Goal: Task Accomplishment & Management: Manage account settings

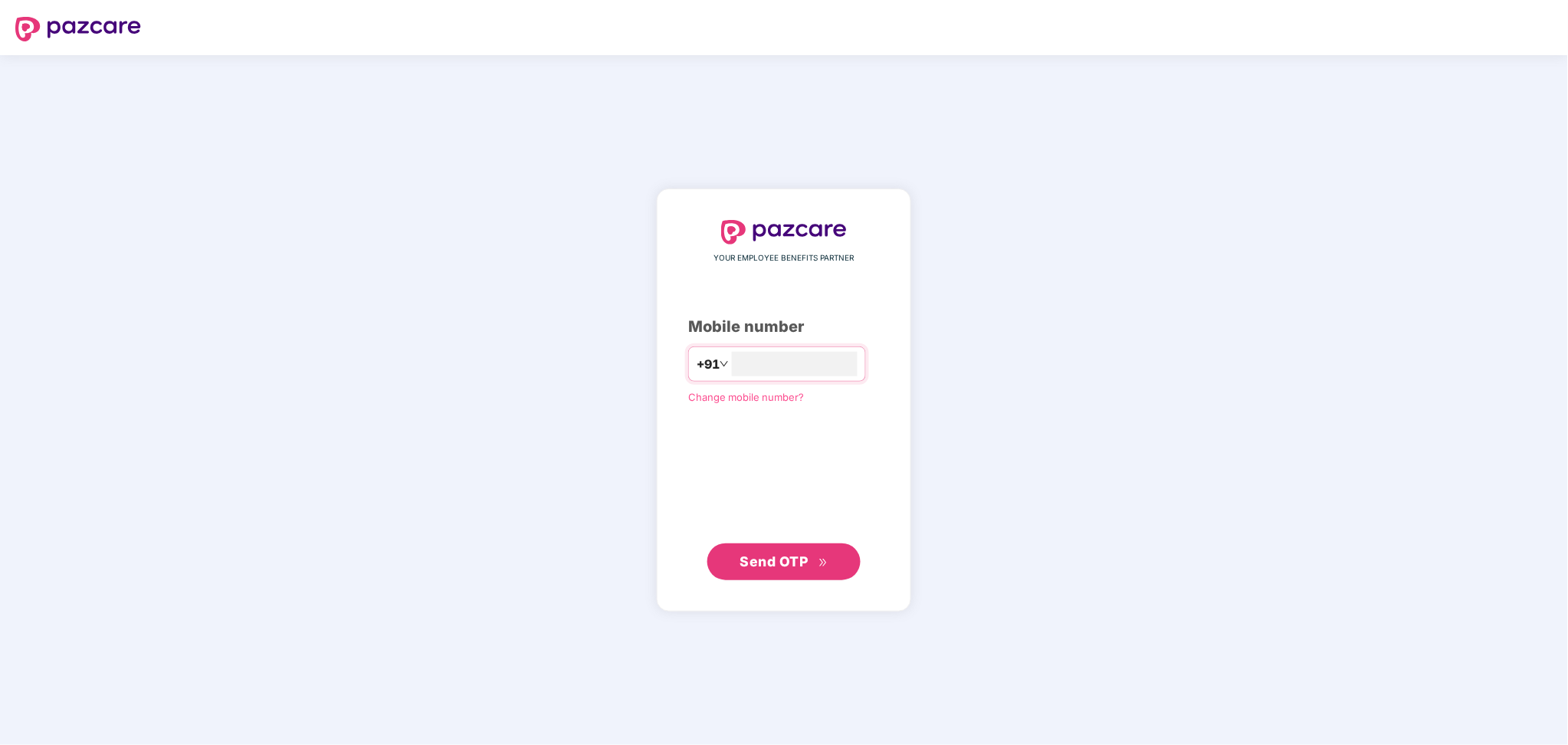
type input "**********"
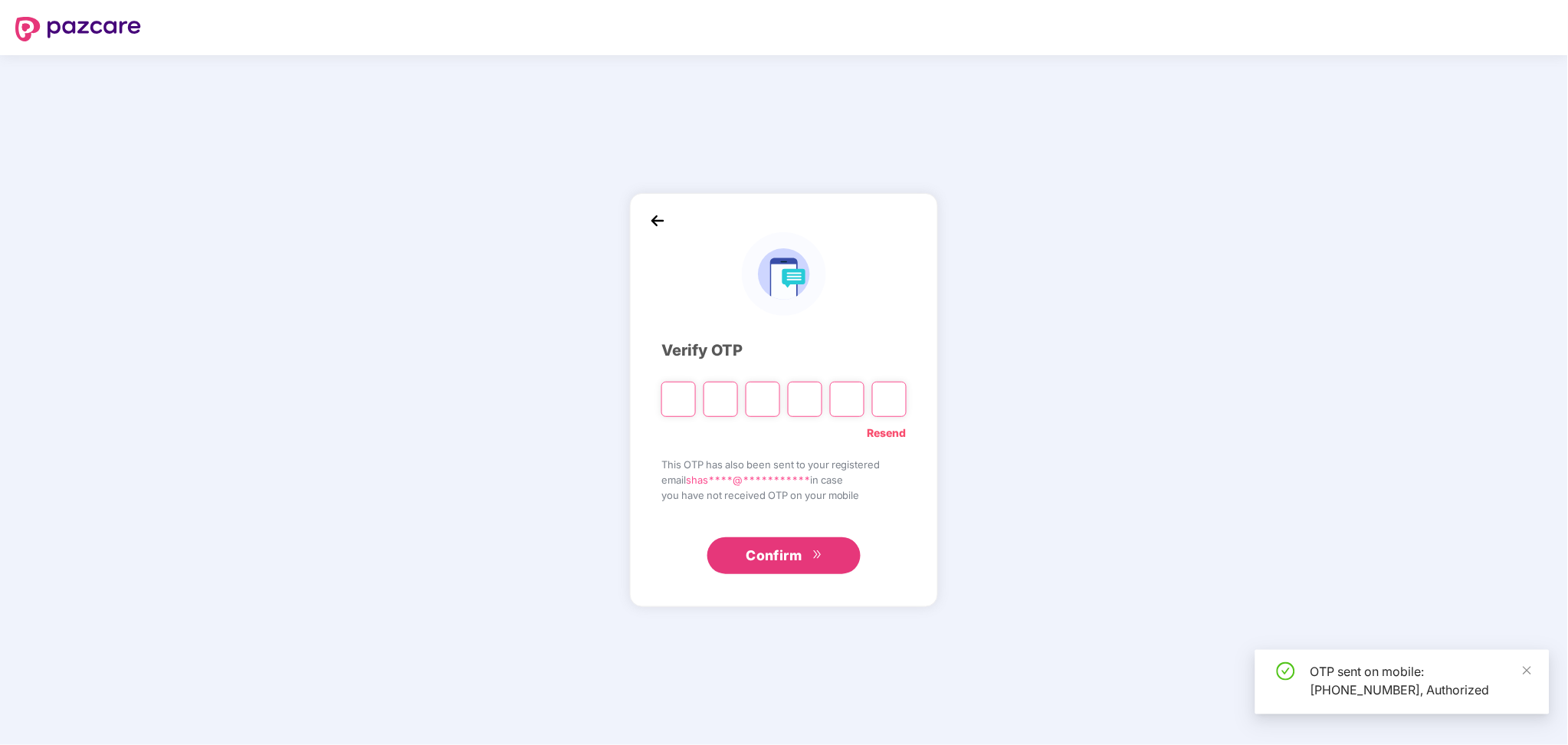
paste input "*"
type input "*"
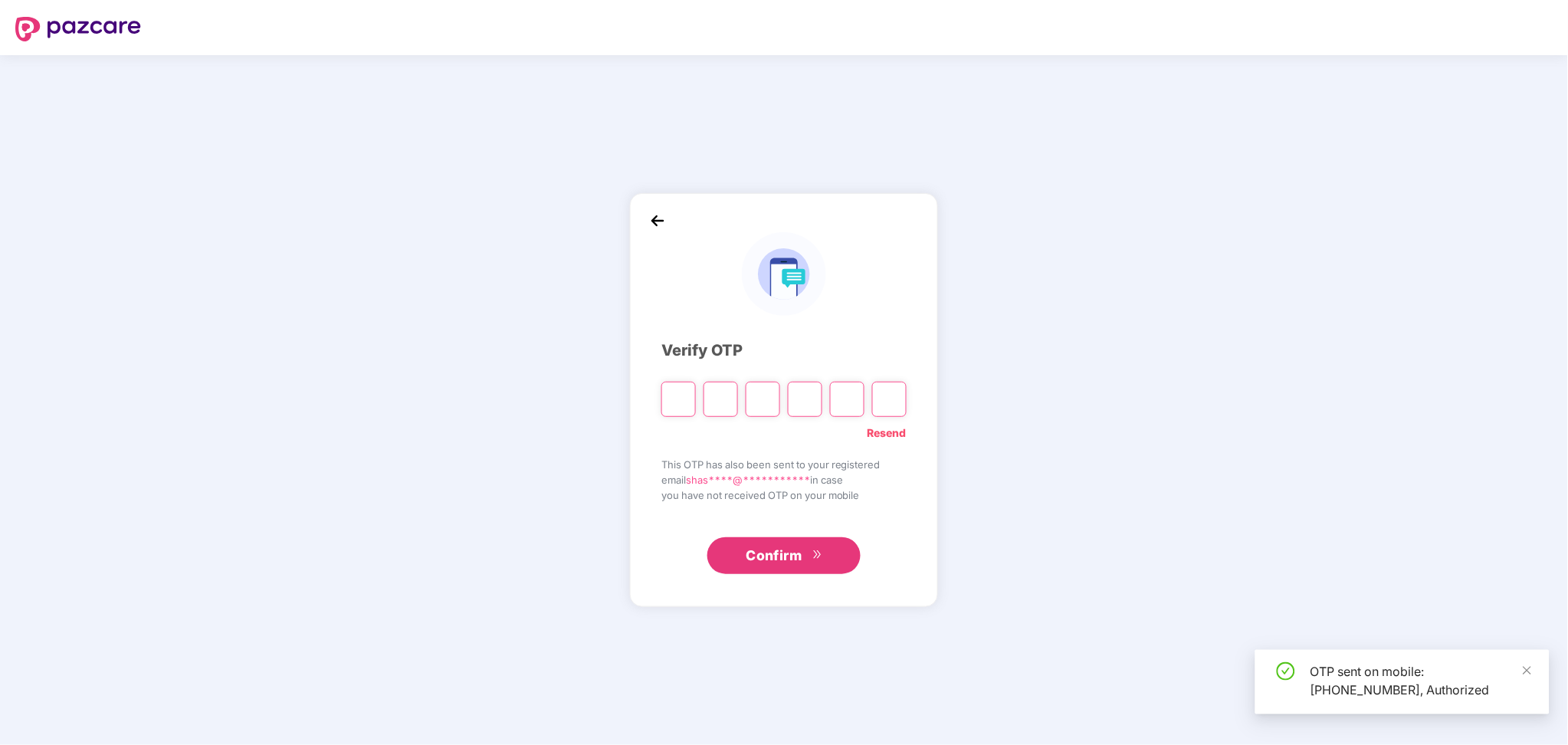
type input "*"
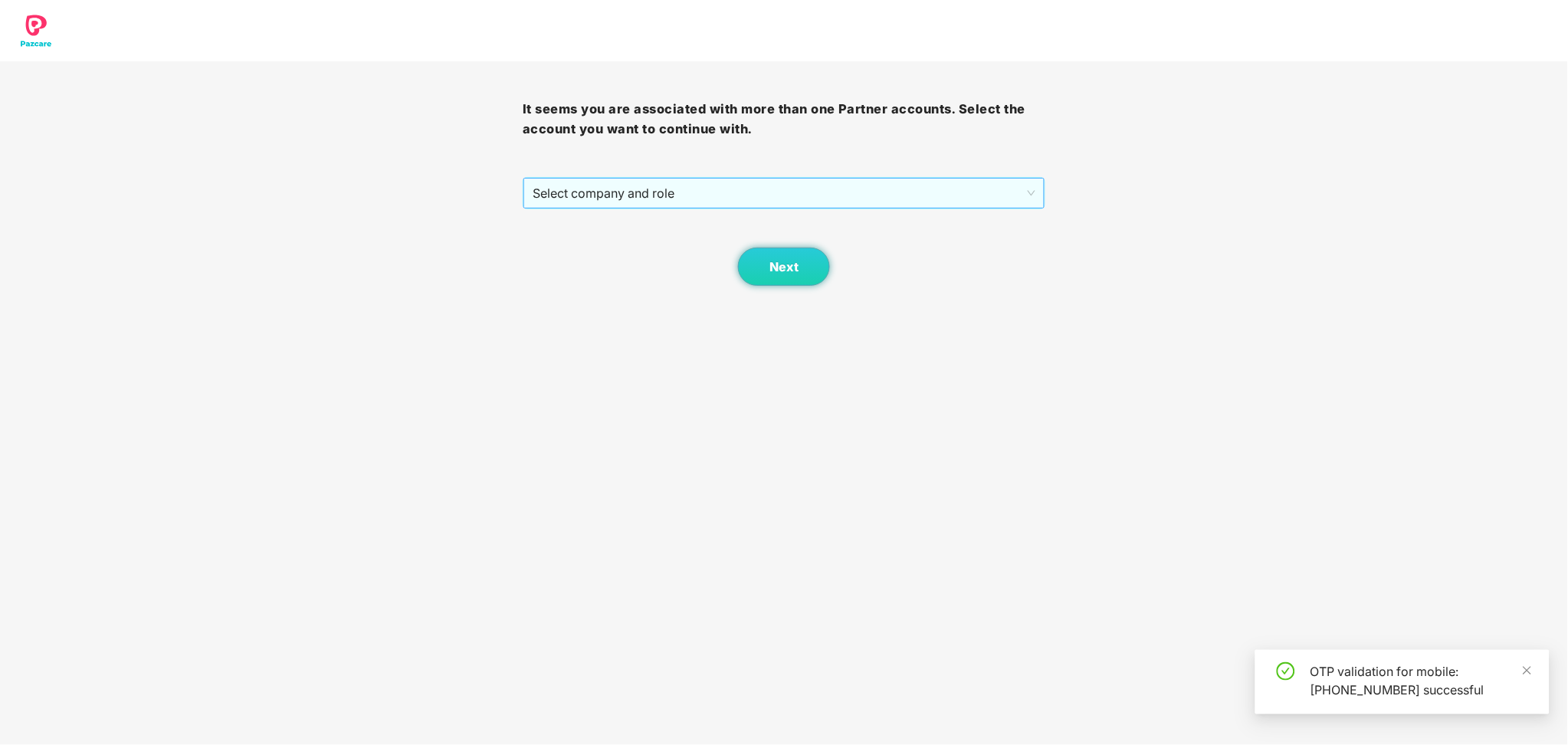
click at [702, 184] on span "Select company and role" at bounding box center [784, 193] width 503 height 29
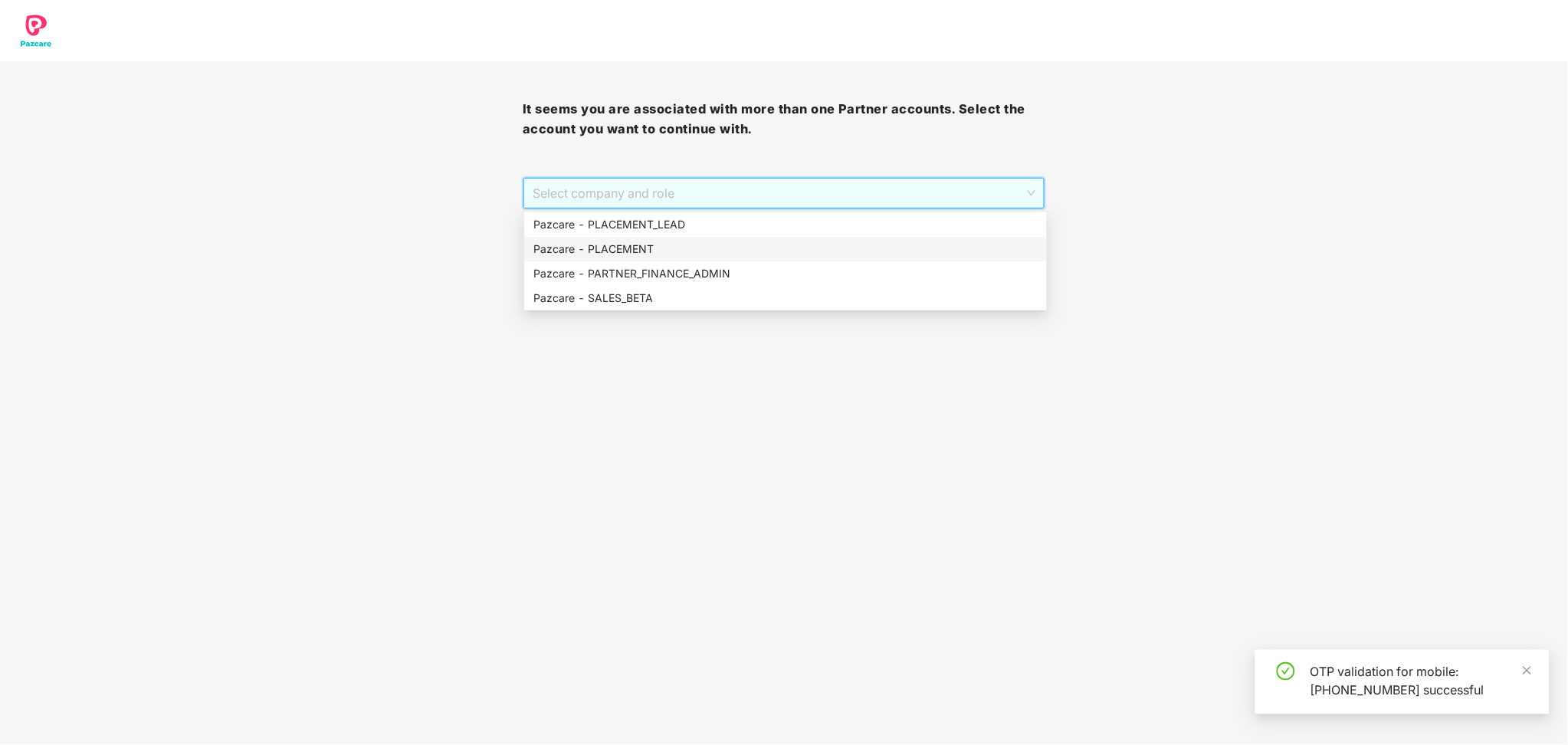
click at [633, 238] on div "Pazcare - PLACEMENT" at bounding box center [785, 249] width 523 height 25
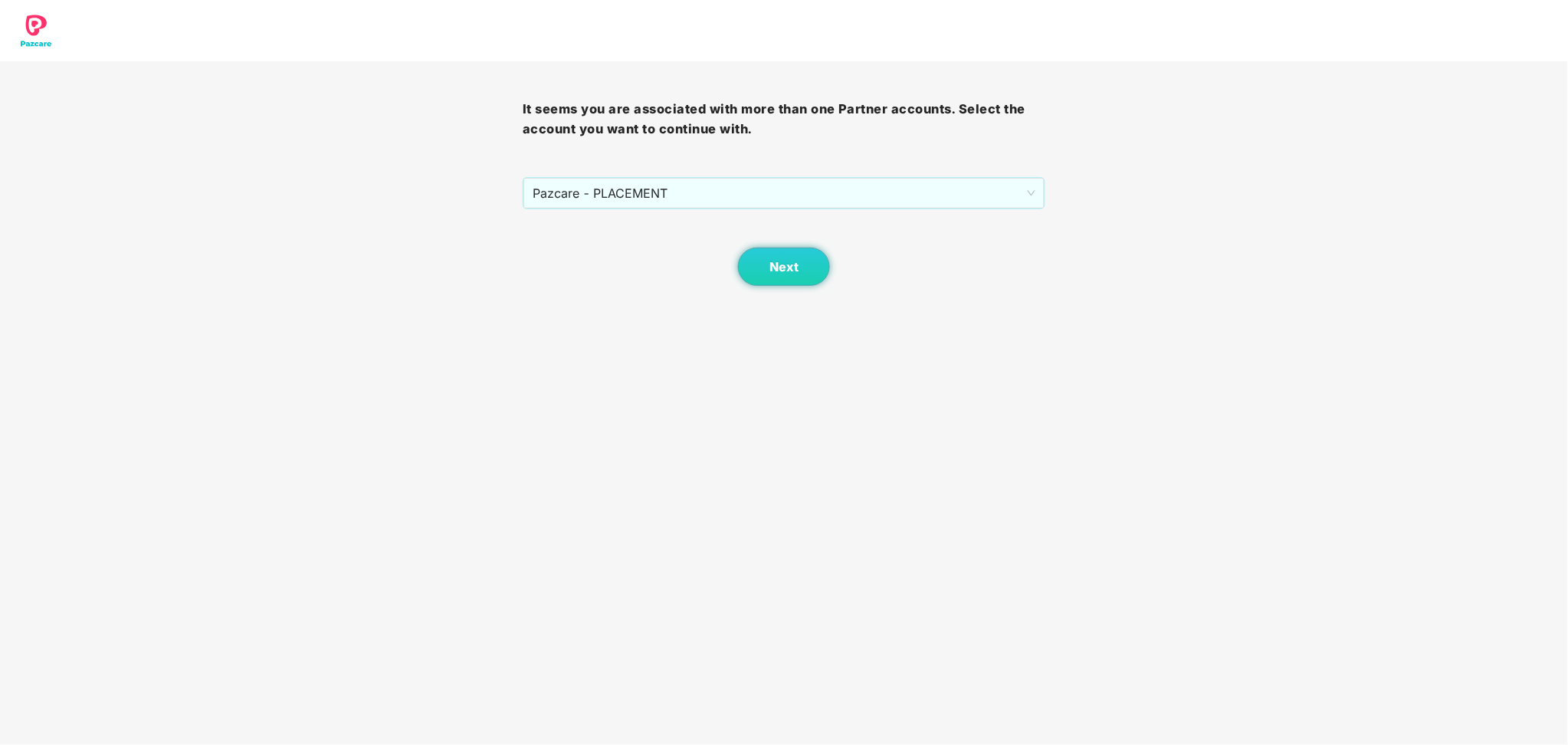
click at [798, 246] on div "Next" at bounding box center [784, 247] width 523 height 77
click at [784, 258] on button "Next" at bounding box center [784, 267] width 92 height 38
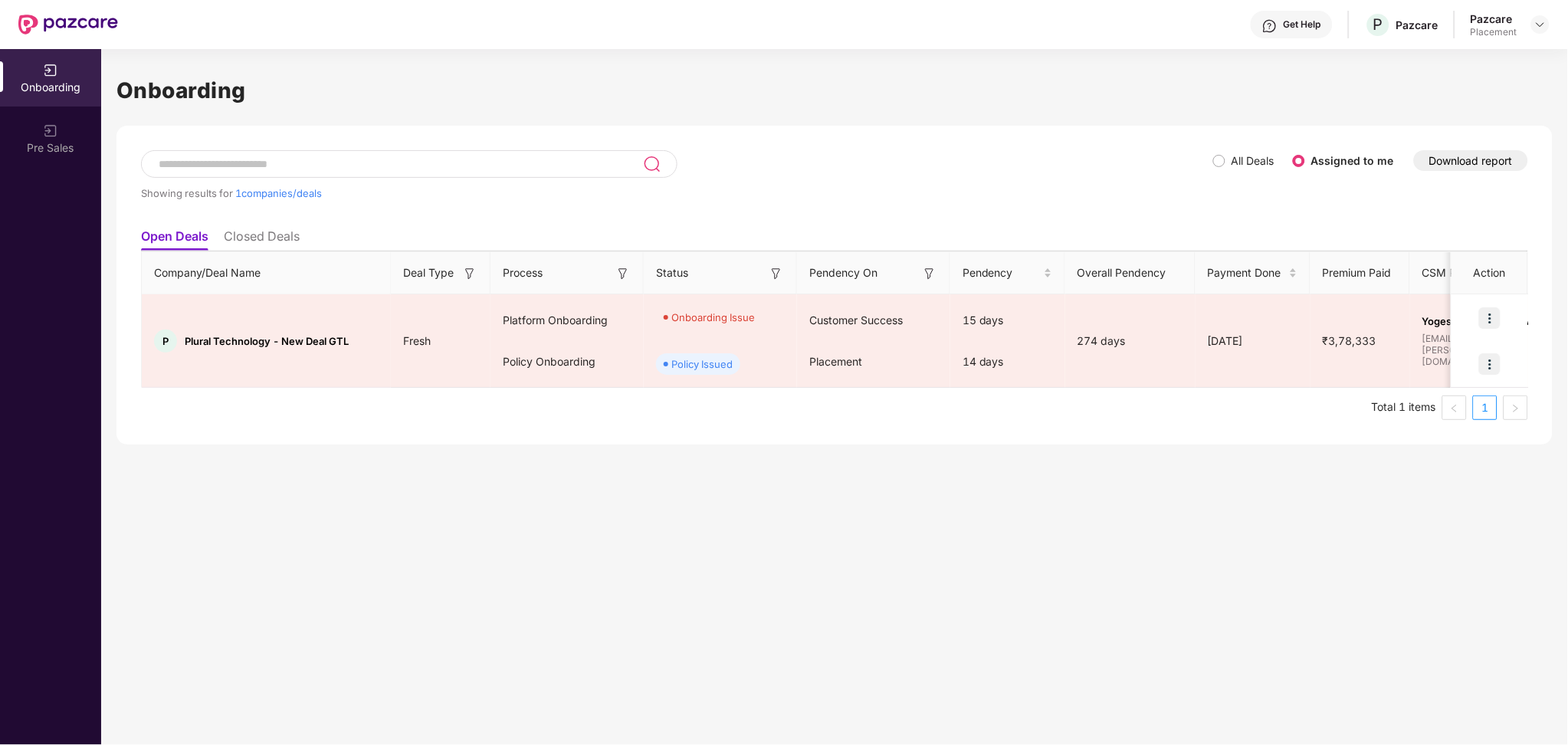
click at [1550, 29] on div at bounding box center [1540, 24] width 18 height 18
click at [1543, 25] on img at bounding box center [1540, 24] width 12 height 12
click at [1441, 86] on div "Switch Partner" at bounding box center [1471, 91] width 199 height 30
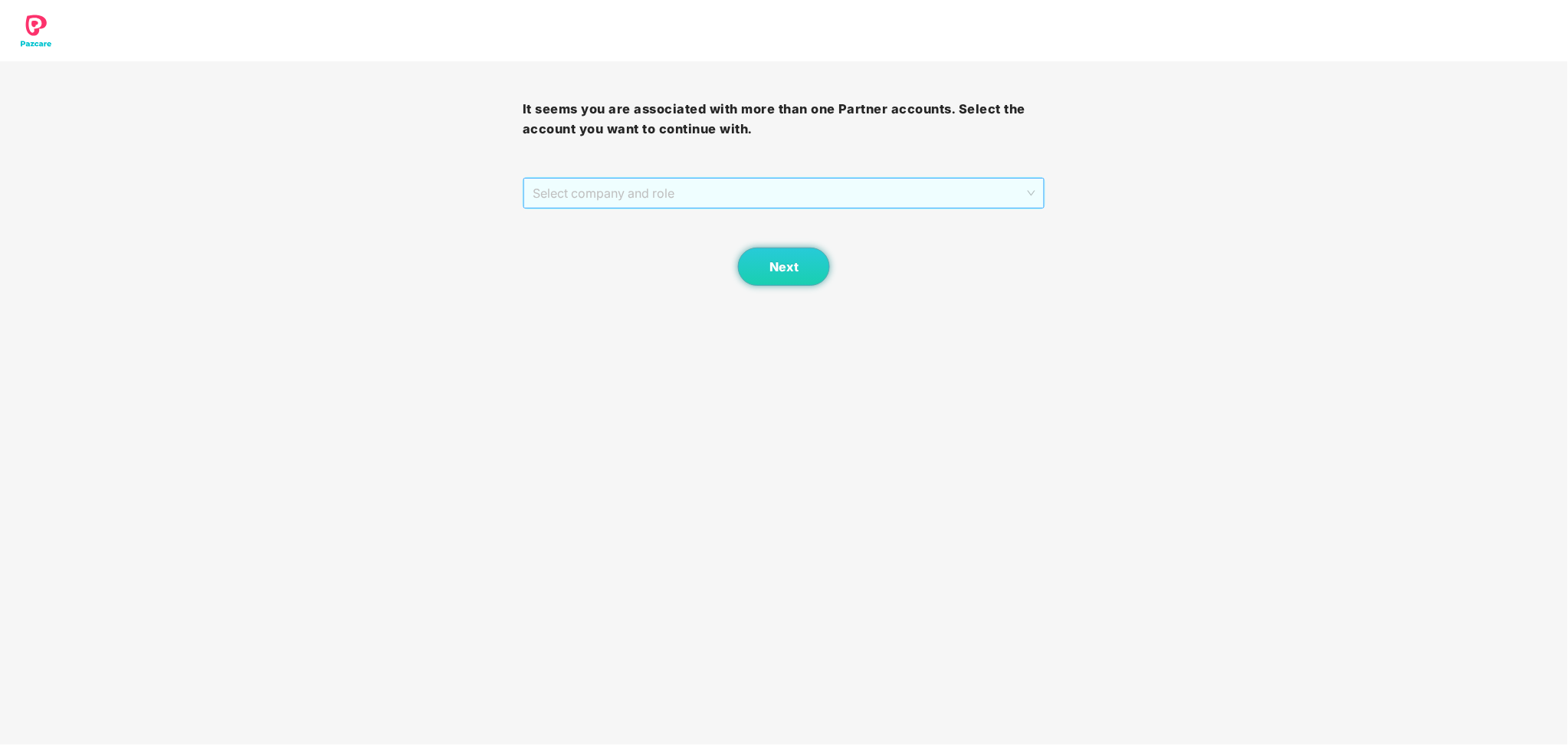
click at [877, 200] on span "Select company and role" at bounding box center [784, 193] width 503 height 29
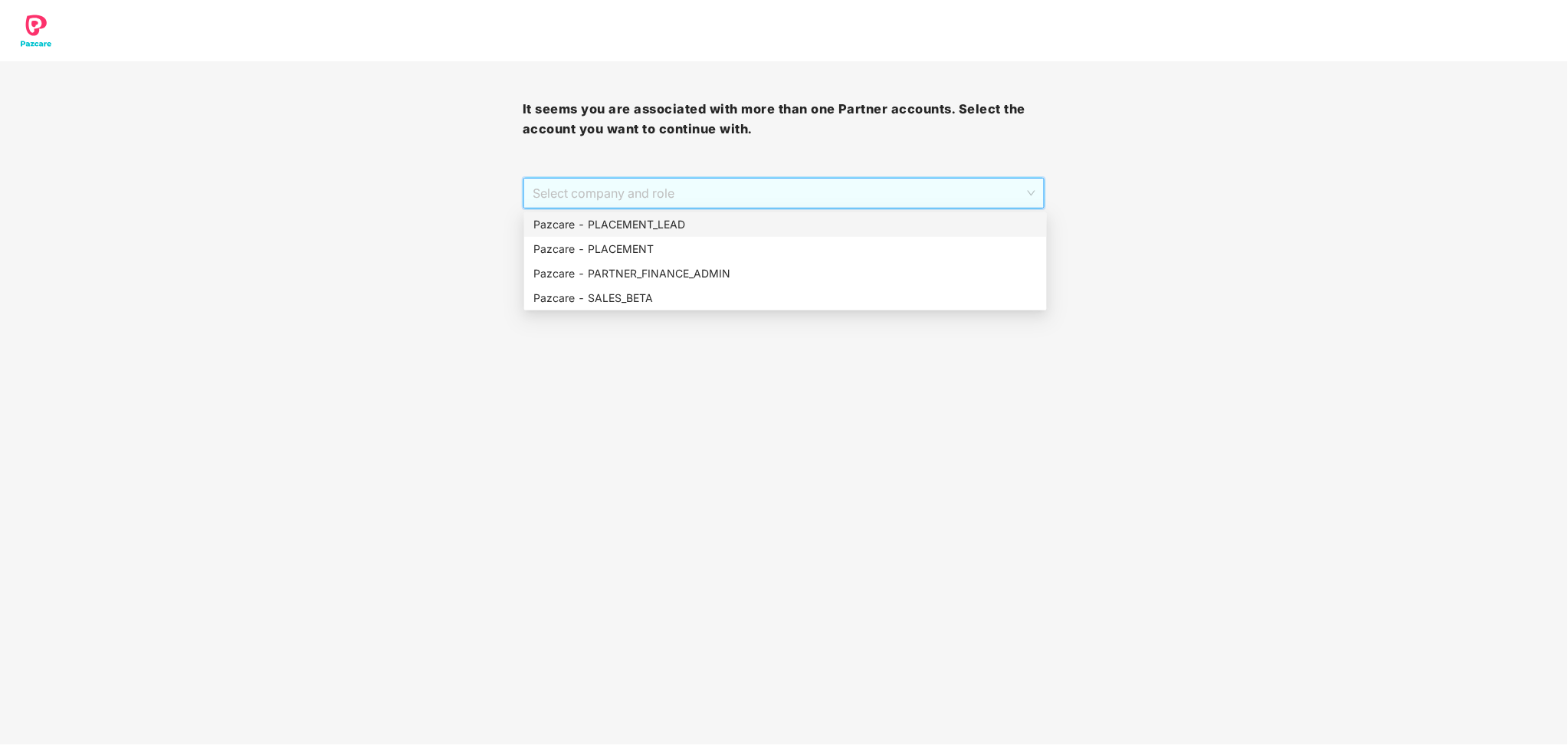
click at [688, 213] on div "Pazcare - PLACEMENT_LEAD" at bounding box center [785, 224] width 523 height 25
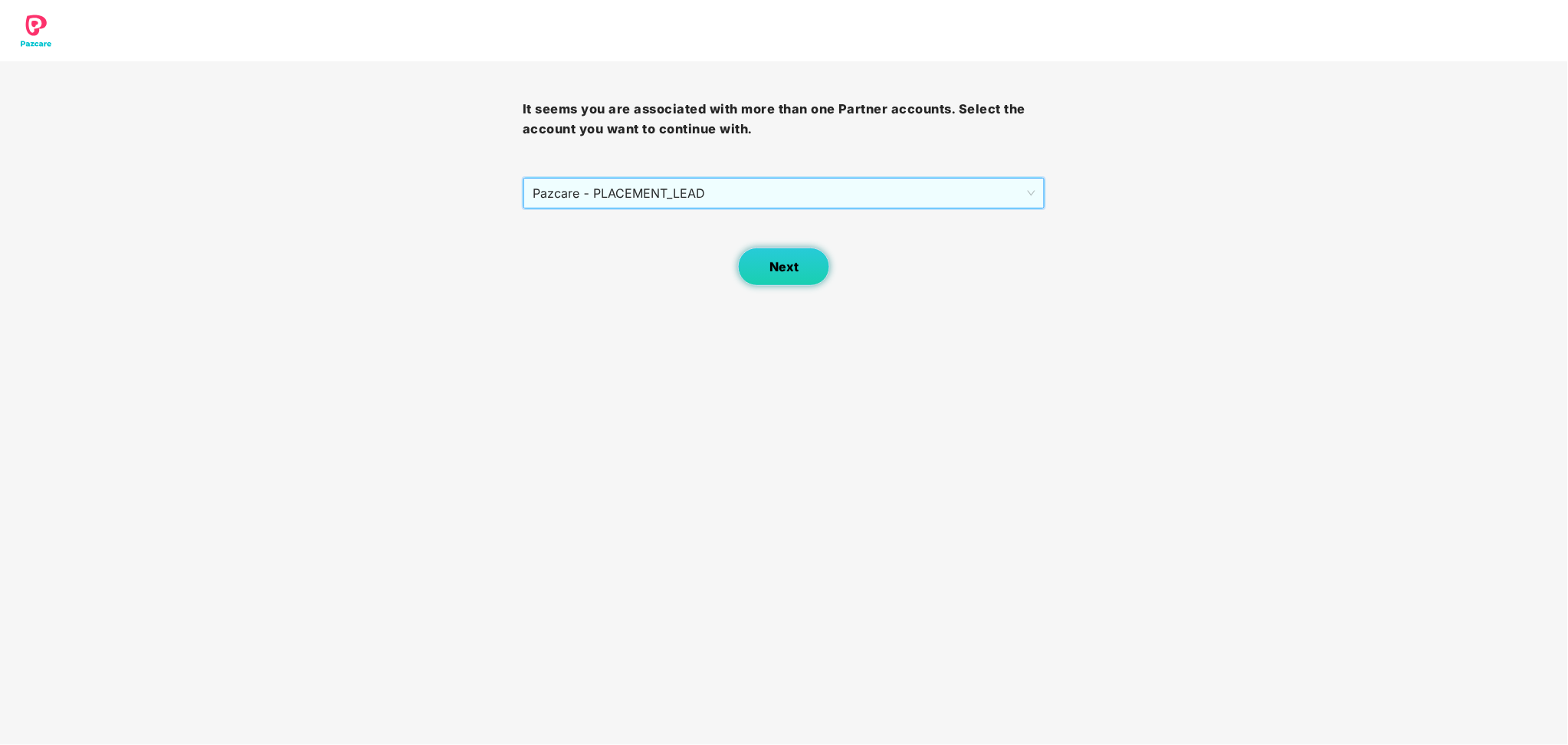
click at [777, 262] on span "Next" at bounding box center [784, 267] width 29 height 14
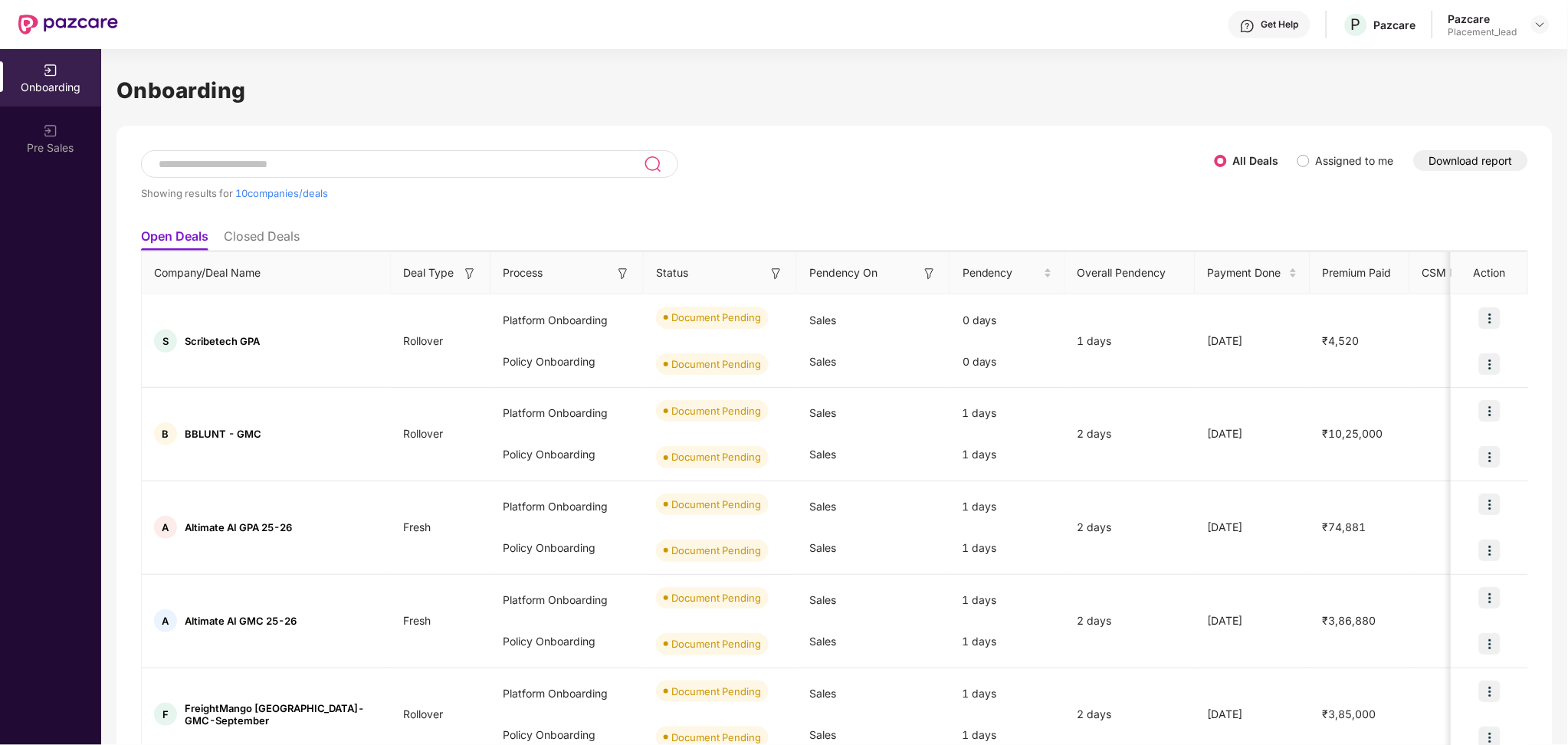
click at [1460, 170] on button "Download report" at bounding box center [1470, 161] width 114 height 21
